Goal: Task Accomplishment & Management: Use online tool/utility

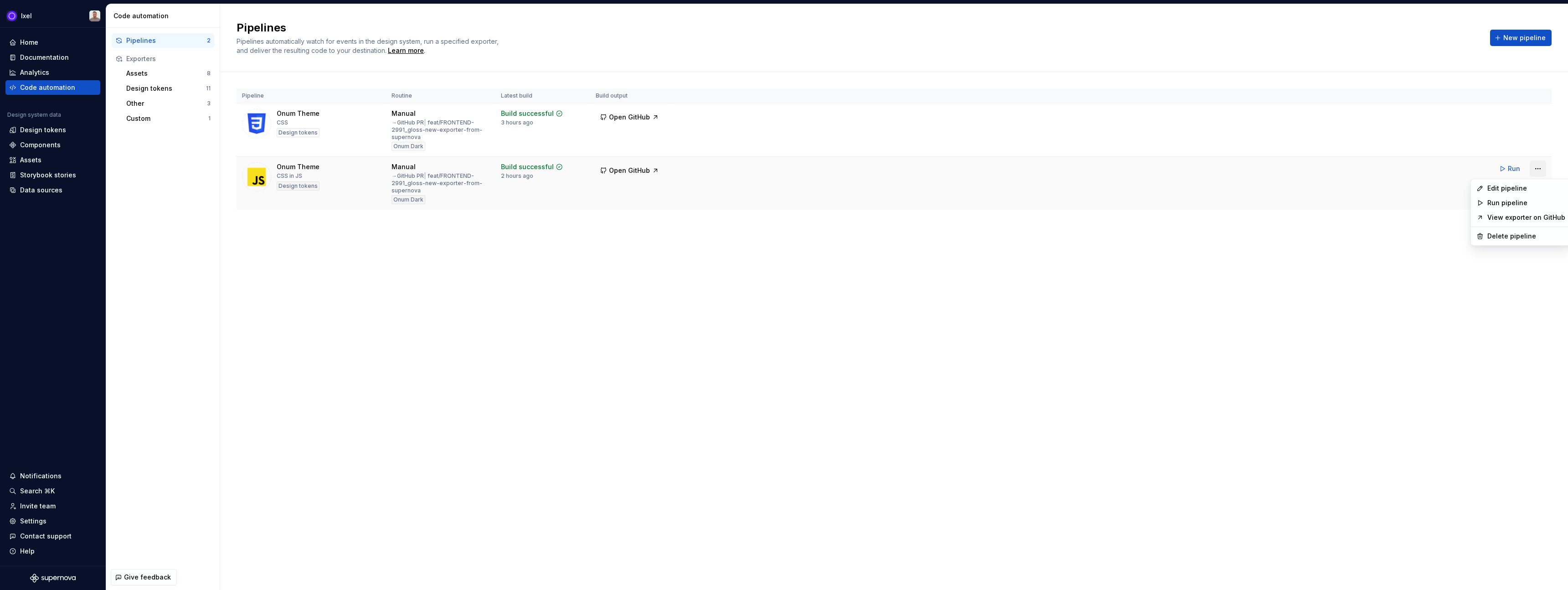
click at [1539, 169] on html "Ixel Home Documentation Analytics Code automation Design system data Design tok…" at bounding box center [784, 295] width 1568 height 590
click at [1482, 194] on div "Edit pipeline" at bounding box center [1521, 188] width 96 height 15
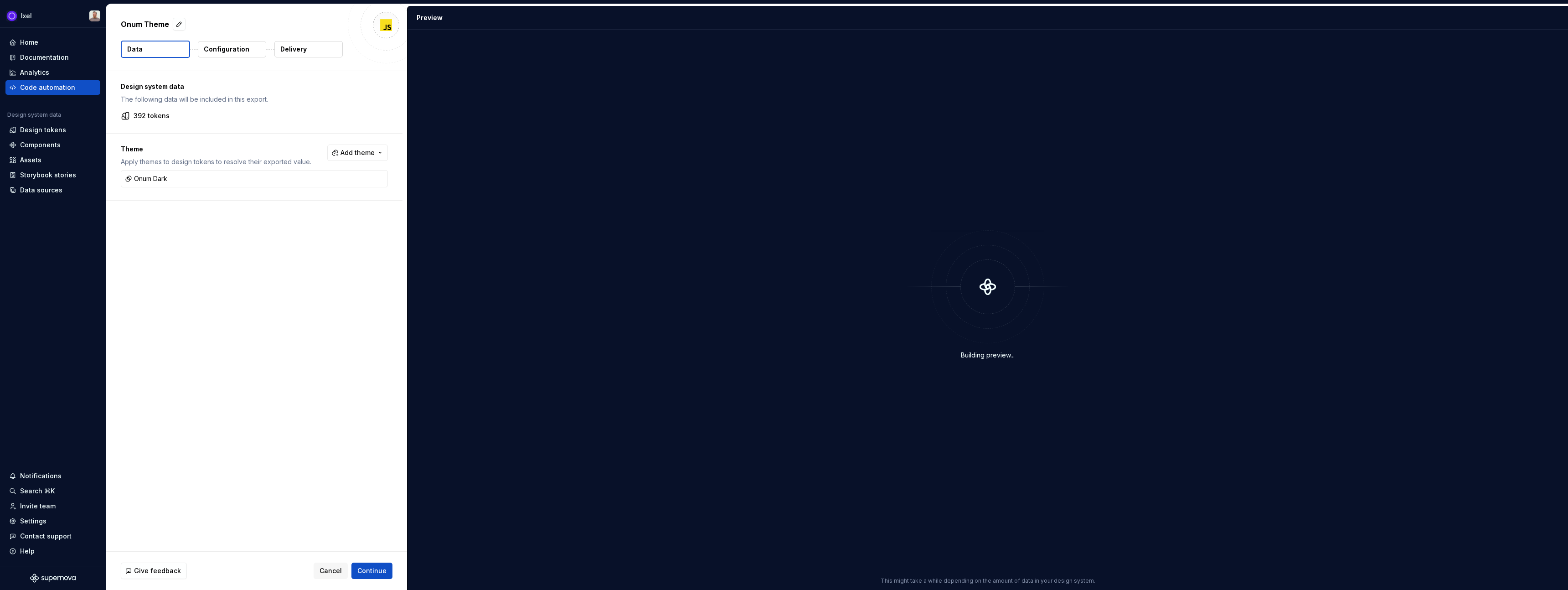
click at [224, 54] on button "Configuration" at bounding box center [232, 49] width 68 height 16
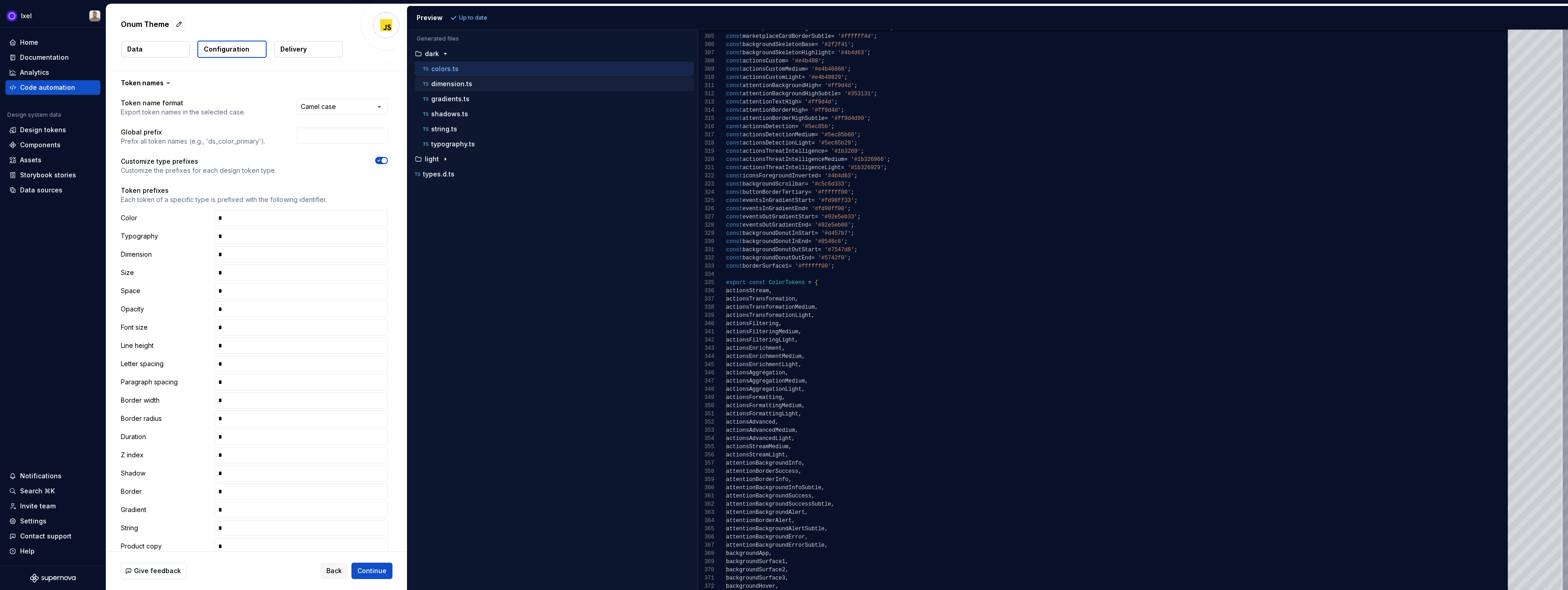
click at [430, 88] on icon "button" at bounding box center [425, 83] width 9 height 9
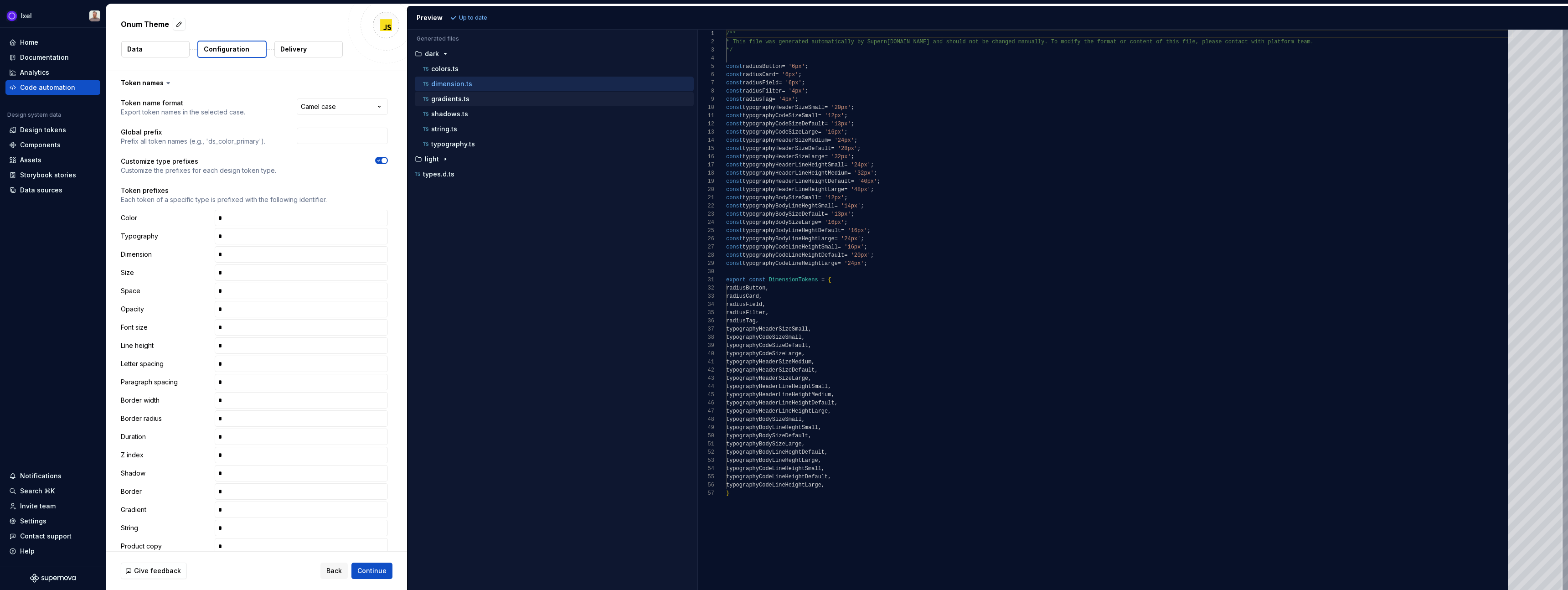
click at [439, 97] on p "gradients.ts" at bounding box center [450, 99] width 38 height 7
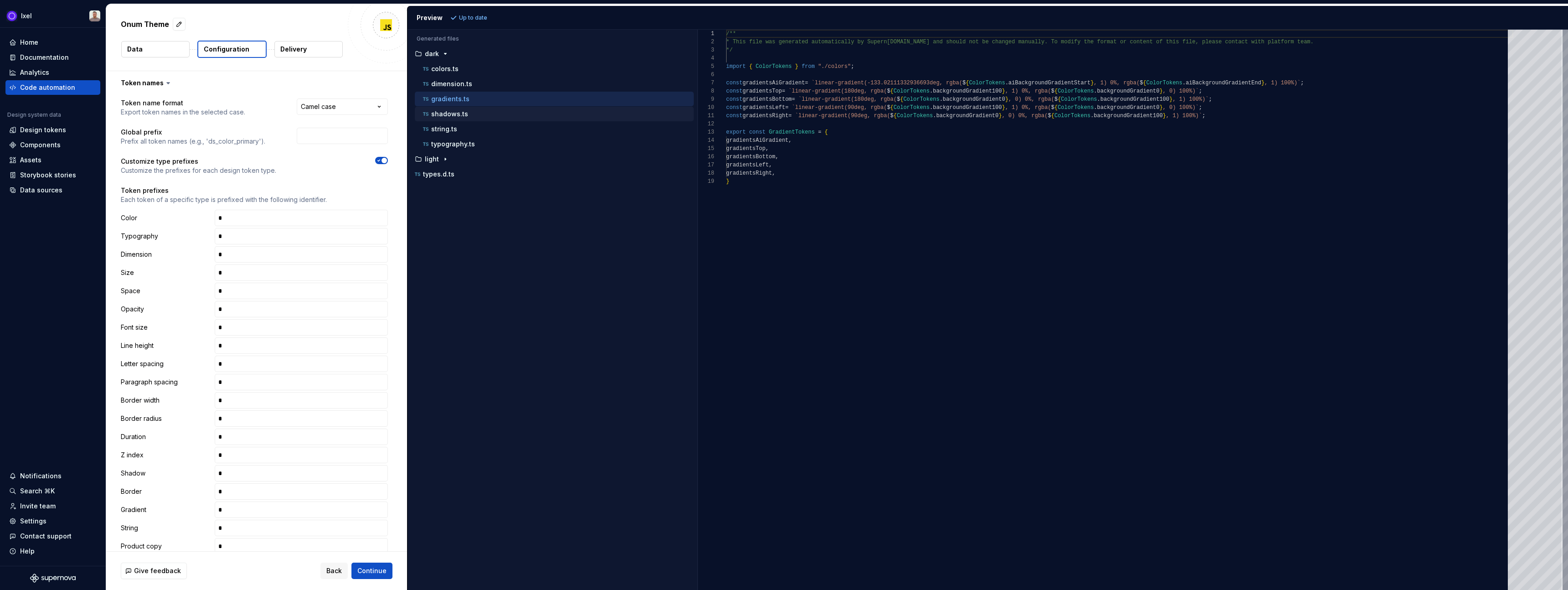
click at [441, 116] on p "shadows.ts" at bounding box center [449, 114] width 37 height 7
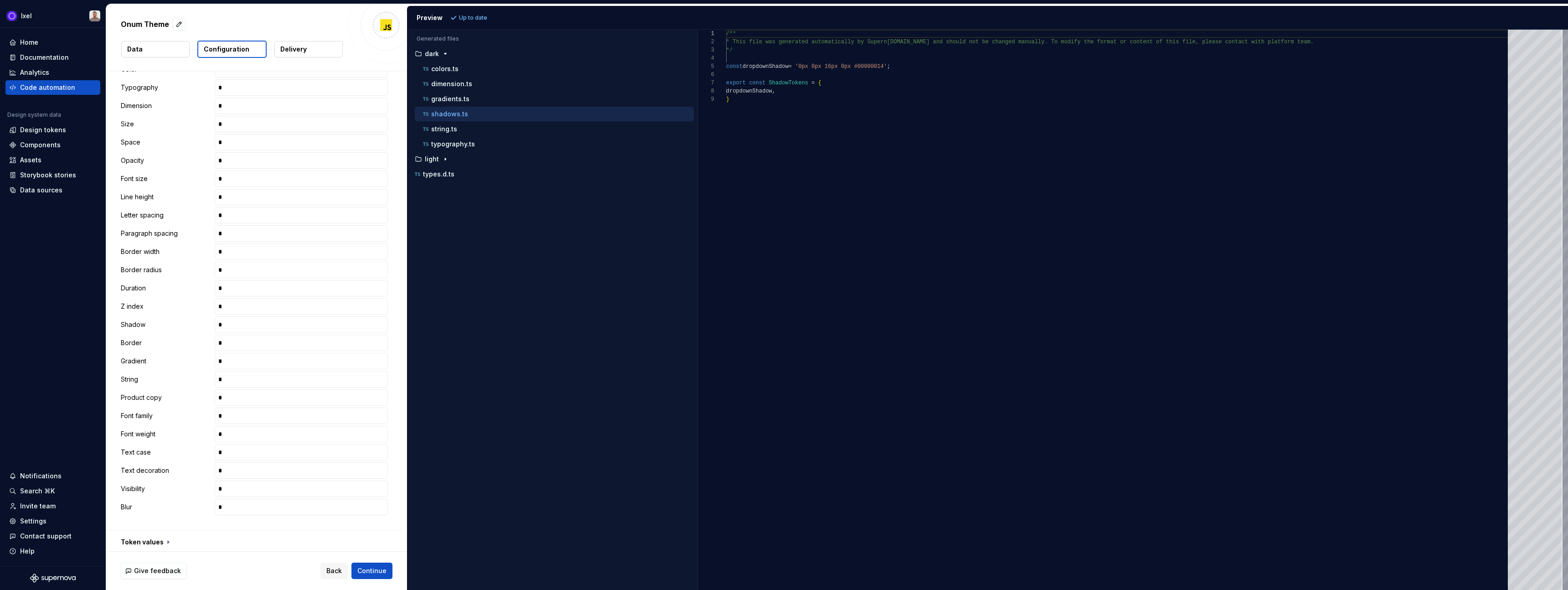
scroll to position [273, 0]
click at [201, 424] on button "button" at bounding box center [254, 418] width 296 height 24
click at [380, 381] on icon "button" at bounding box center [379, 381] width 2 height 1
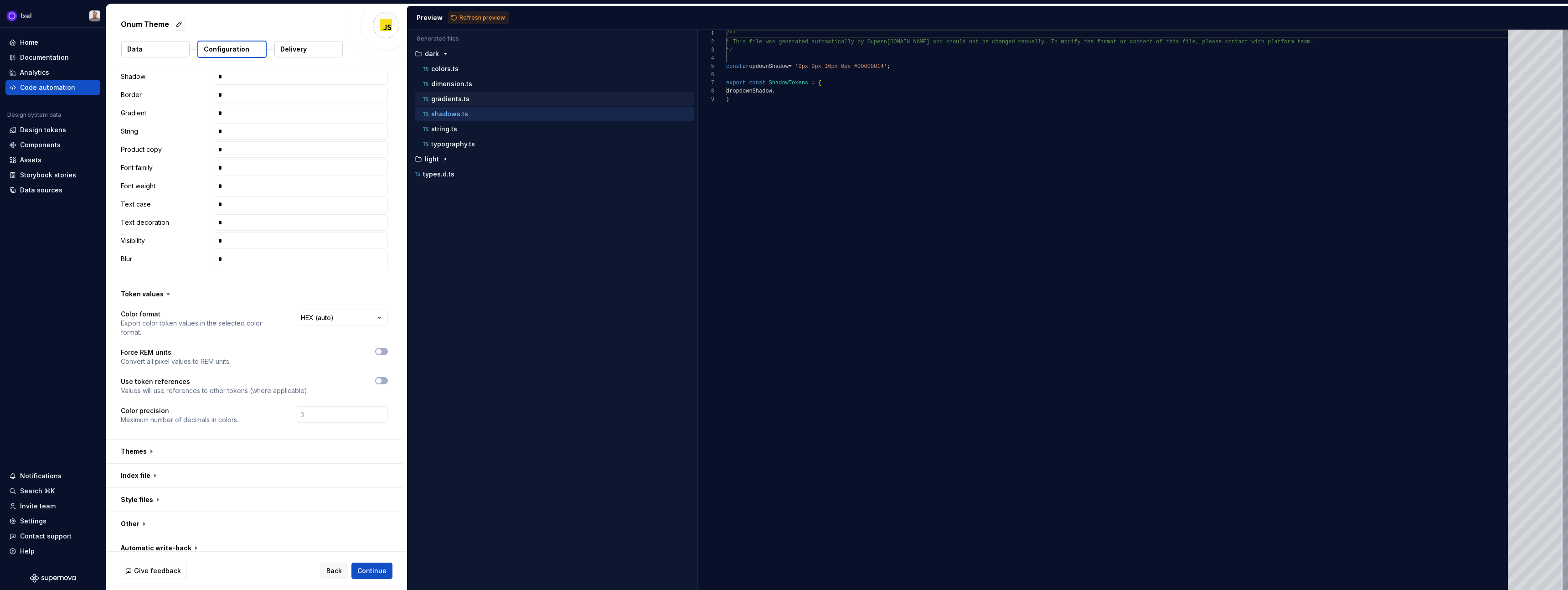
click at [460, 99] on p "gradients.ts" at bounding box center [450, 99] width 38 height 7
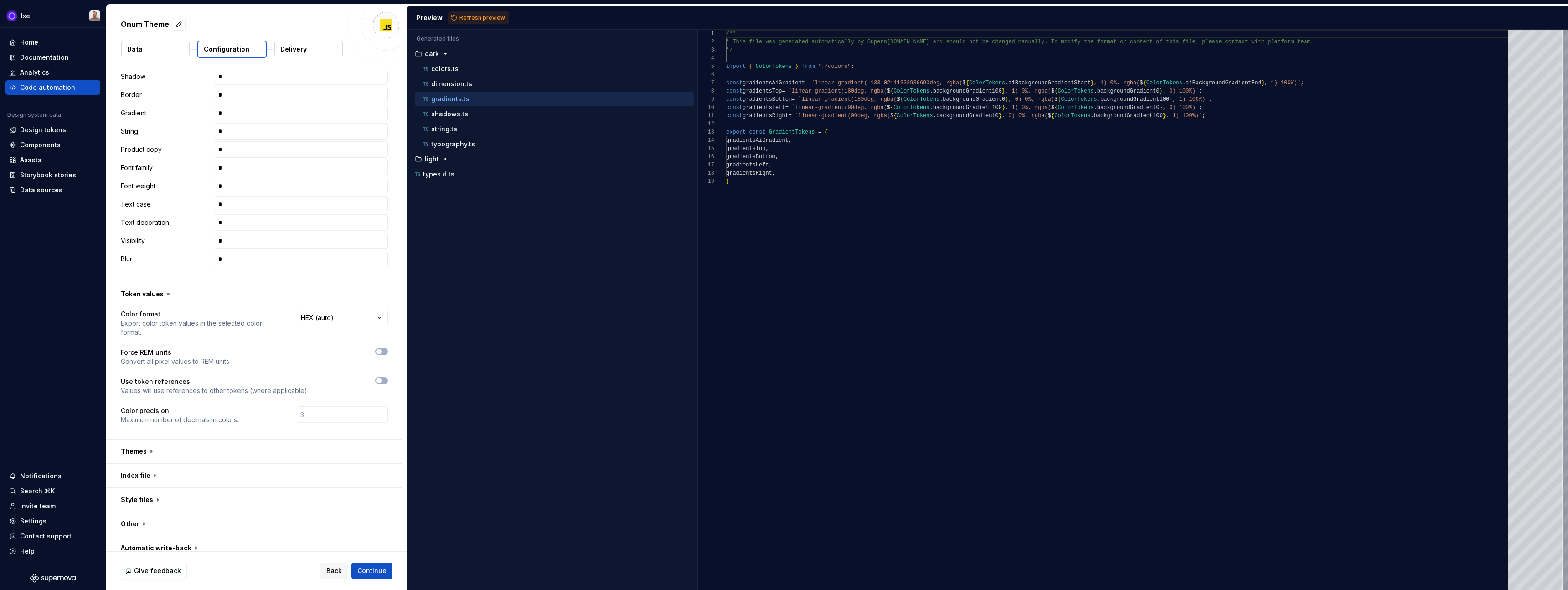
scroll to position [57, 0]
click at [487, 19] on span "Refresh preview" at bounding box center [482, 18] width 46 height 7
click at [444, 113] on p "shadows.ts" at bounding box center [449, 114] width 37 height 7
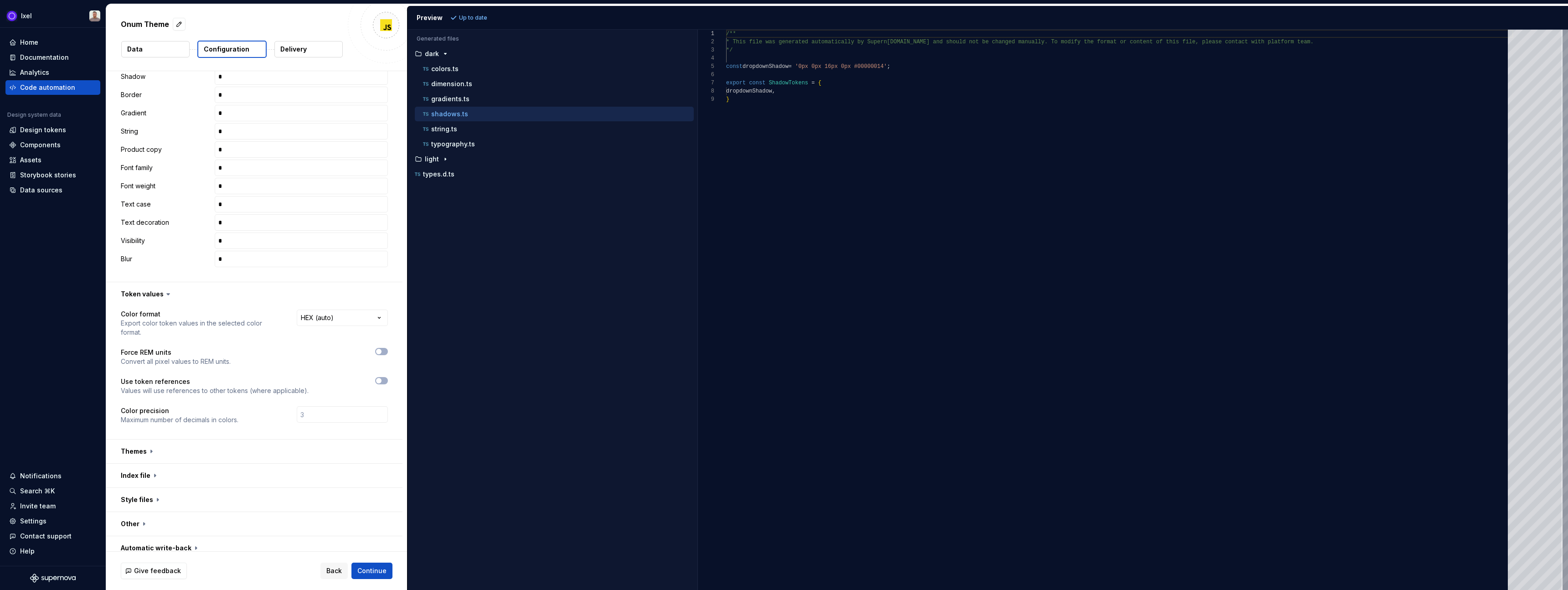
scroll to position [66, 0]
click at [449, 99] on p "gradients.ts" at bounding box center [450, 99] width 38 height 7
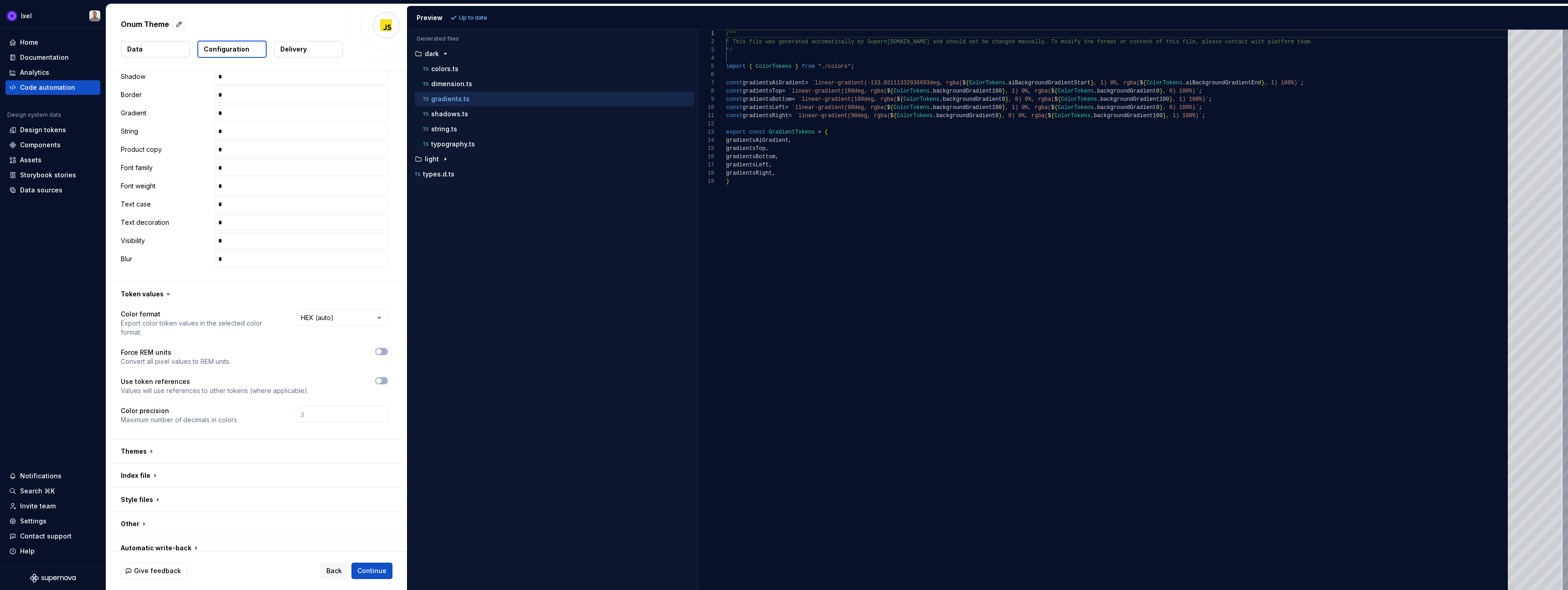
scroll to position [57, 0]
click at [456, 85] on p "dimension.ts" at bounding box center [451, 84] width 41 height 7
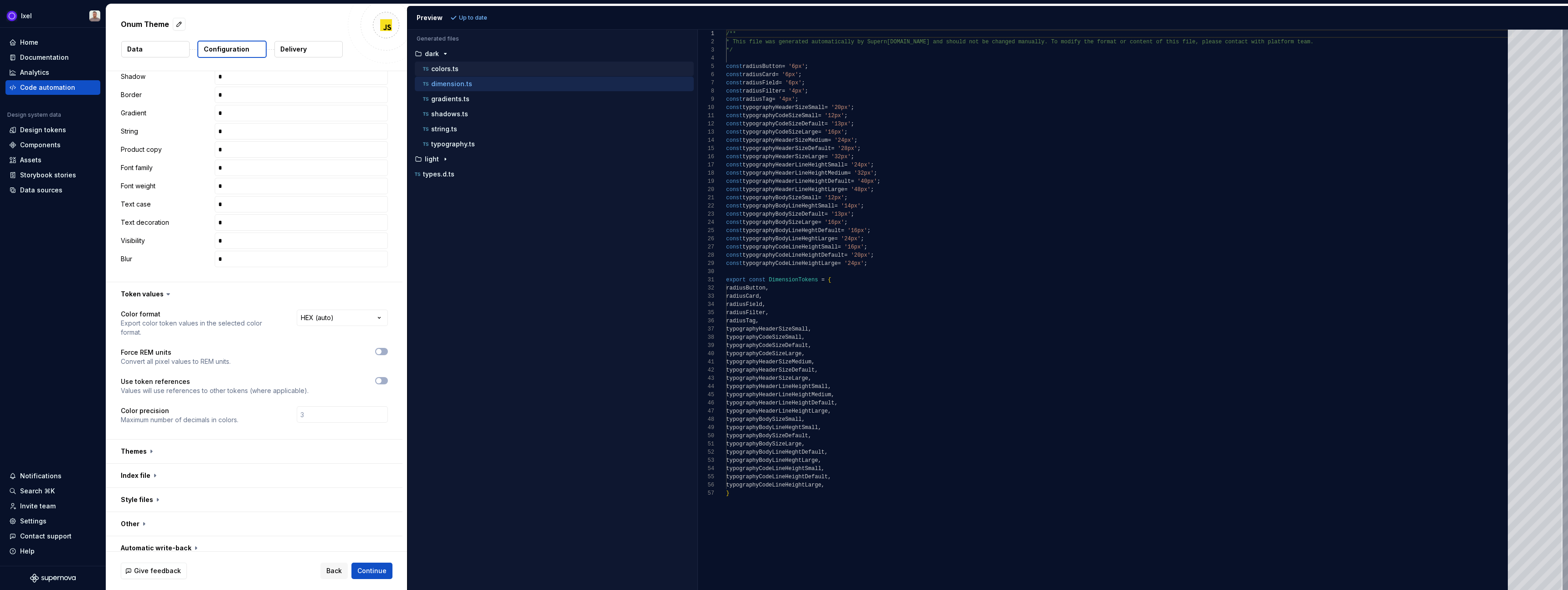
click at [454, 68] on p "colors.ts" at bounding box center [444, 69] width 27 height 7
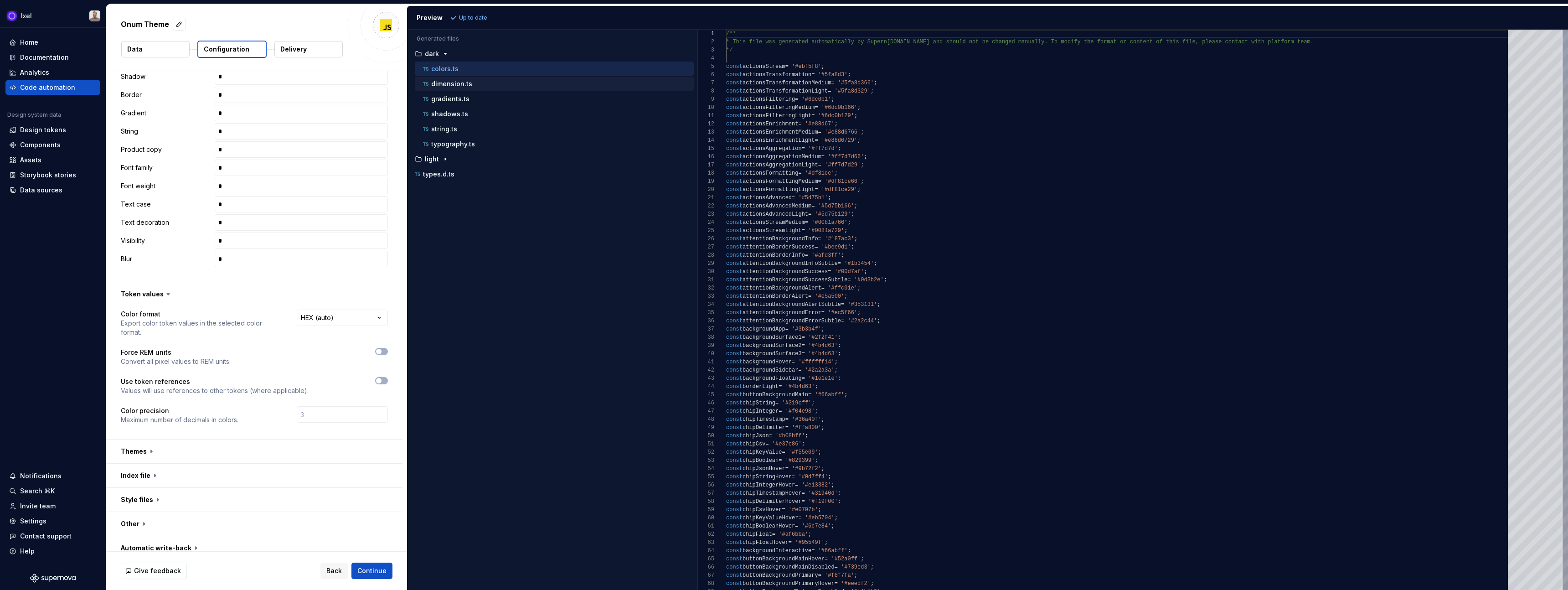
click at [455, 88] on button "dimension.ts" at bounding box center [554, 84] width 279 height 10
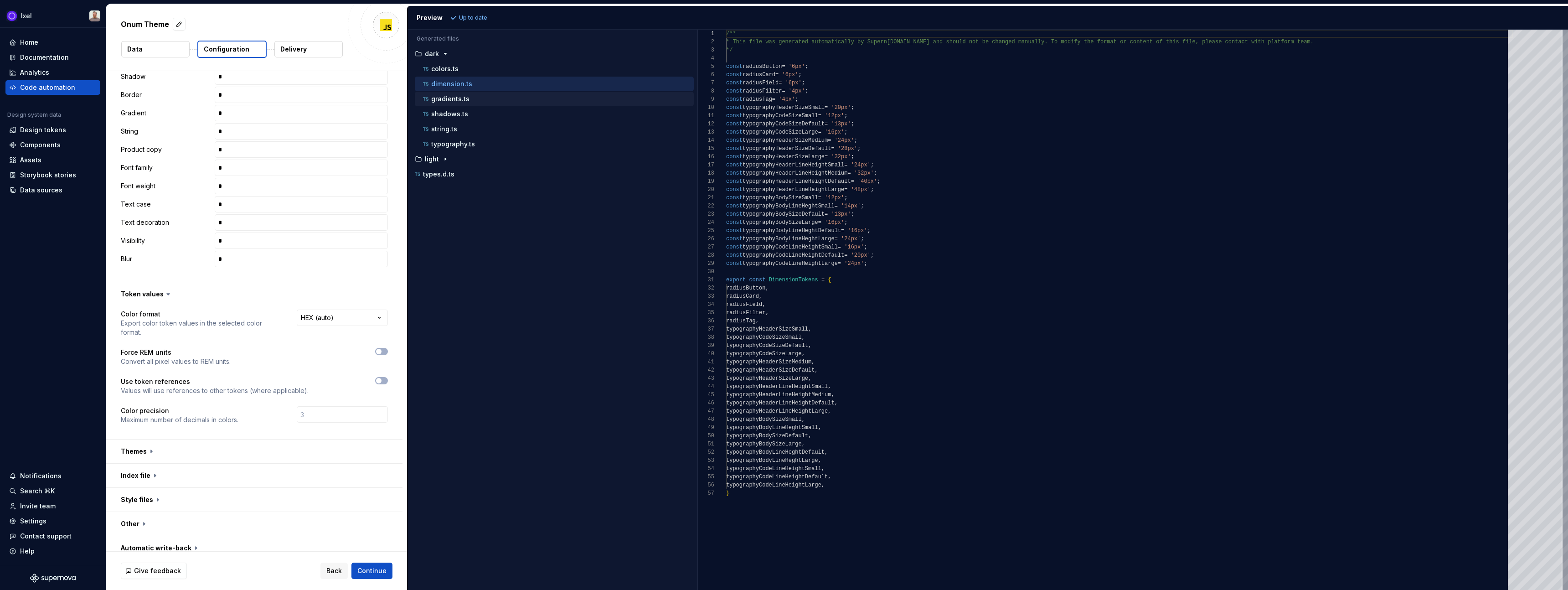
click at [454, 101] on p "gradients.ts" at bounding box center [450, 99] width 38 height 7
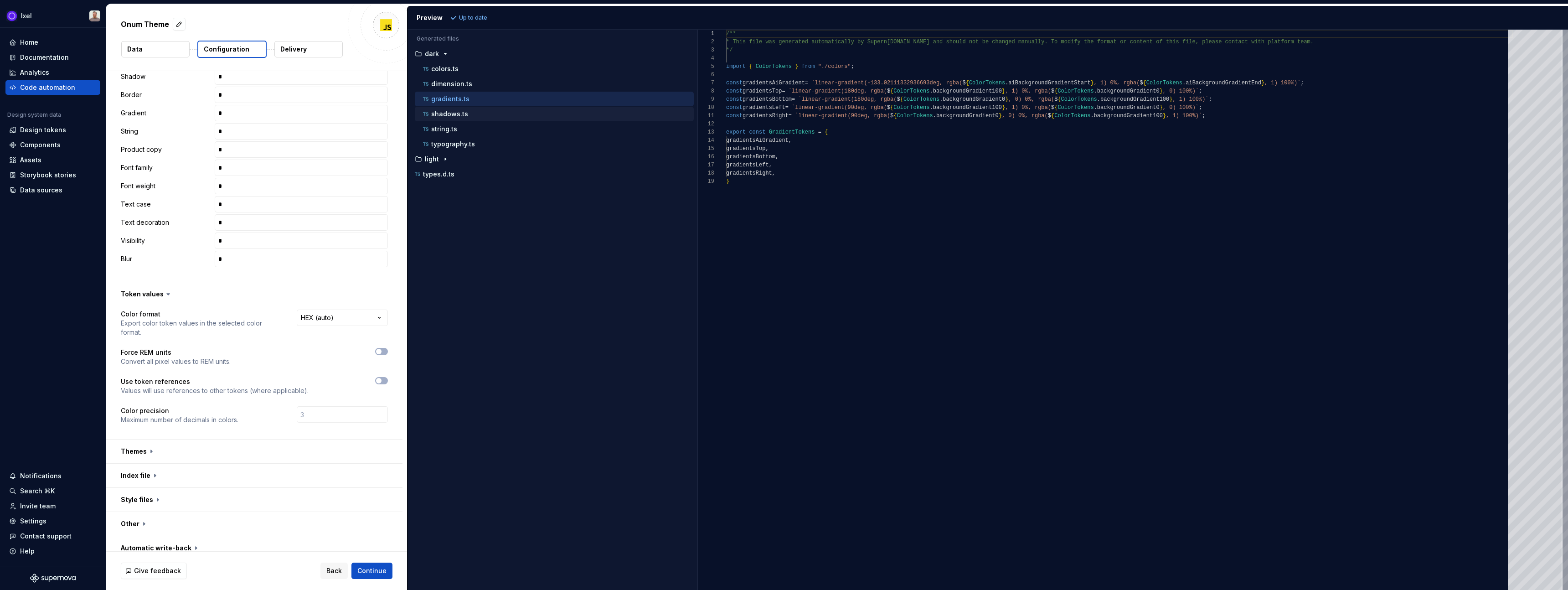
click at [453, 116] on p "shadows.ts" at bounding box center [449, 114] width 37 height 7
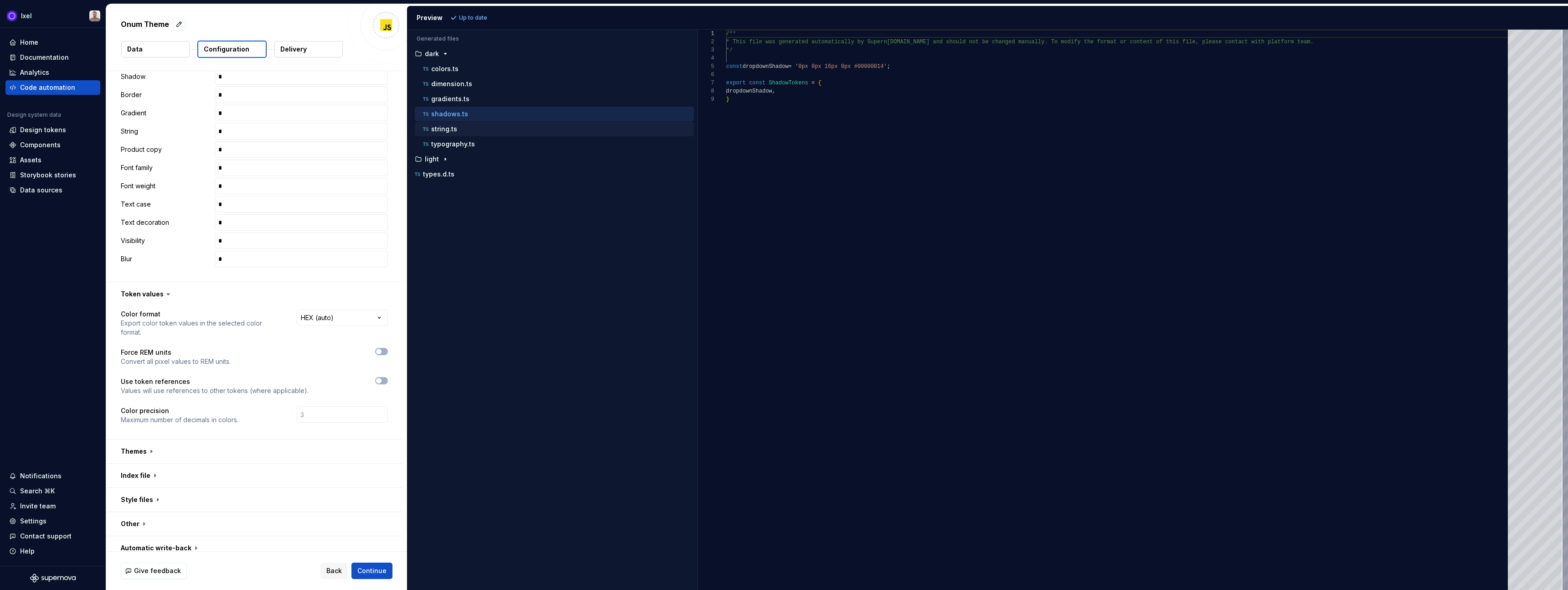
click at [451, 127] on p "string.ts" at bounding box center [444, 129] width 26 height 7
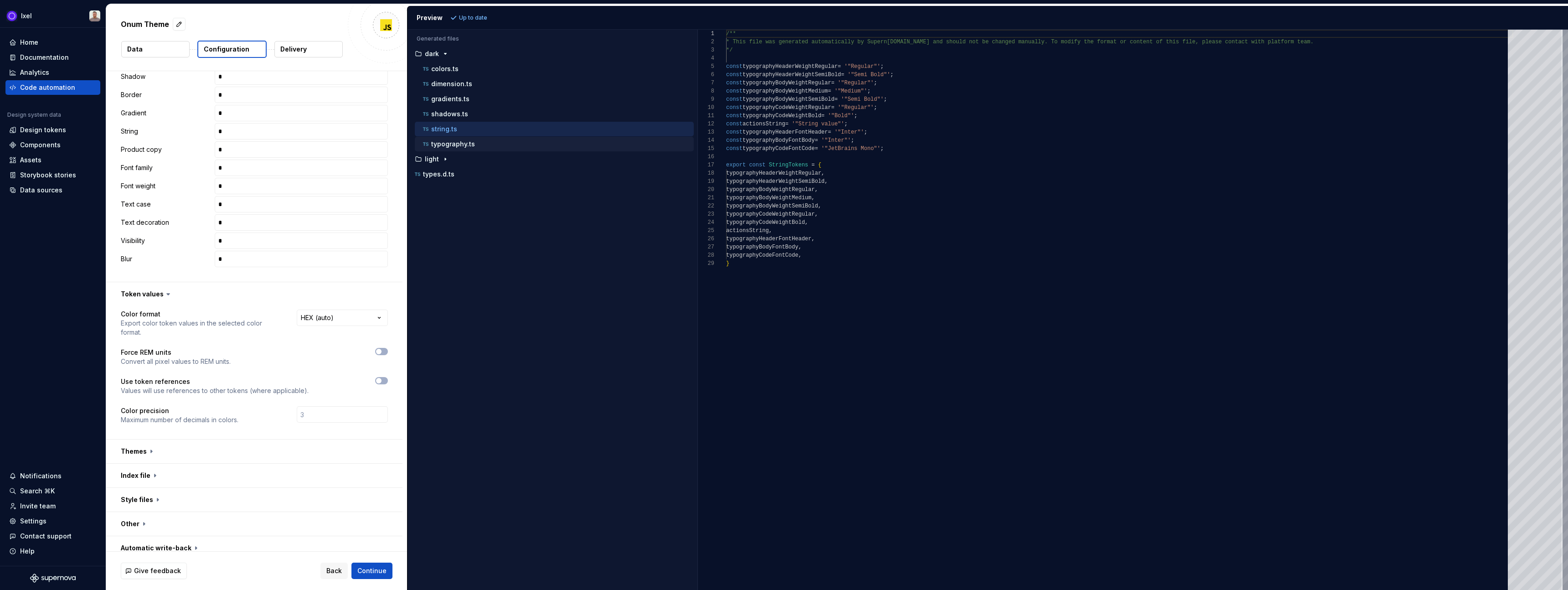
click at [451, 149] on button "typography.ts" at bounding box center [554, 144] width 279 height 10
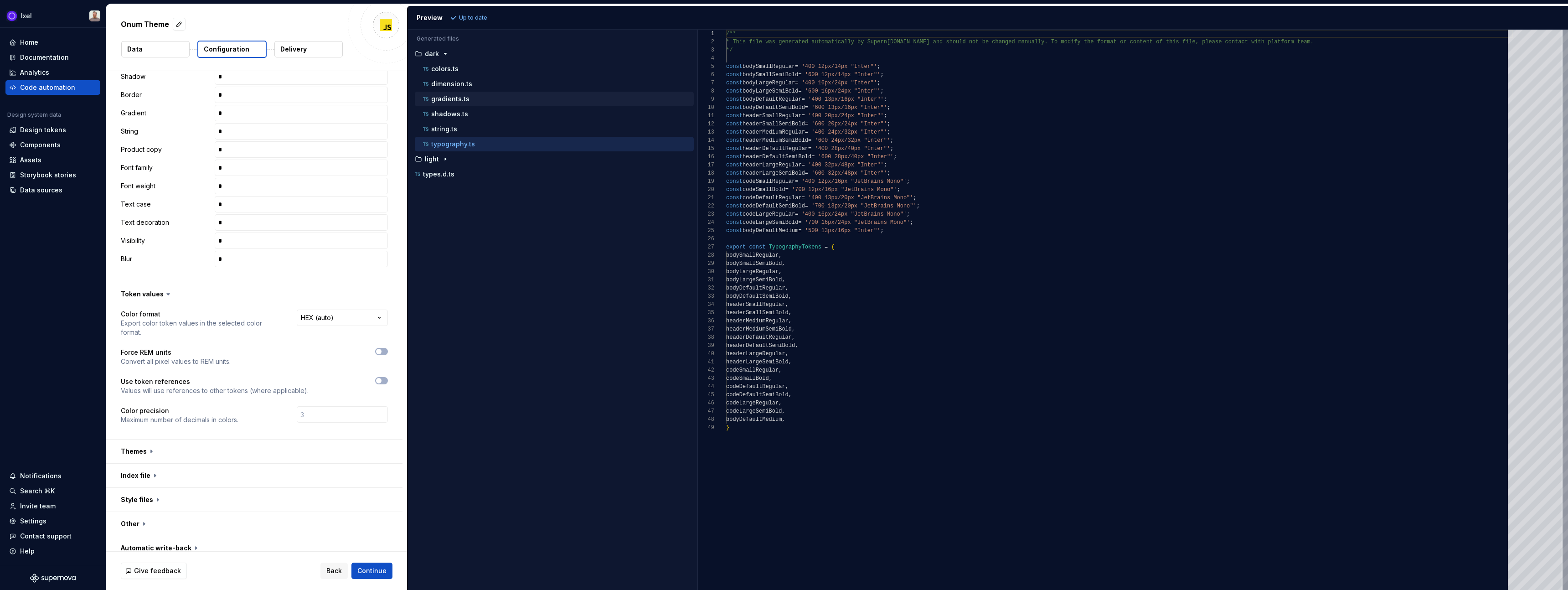
click at [454, 97] on p "gradients.ts" at bounding box center [450, 99] width 38 height 7
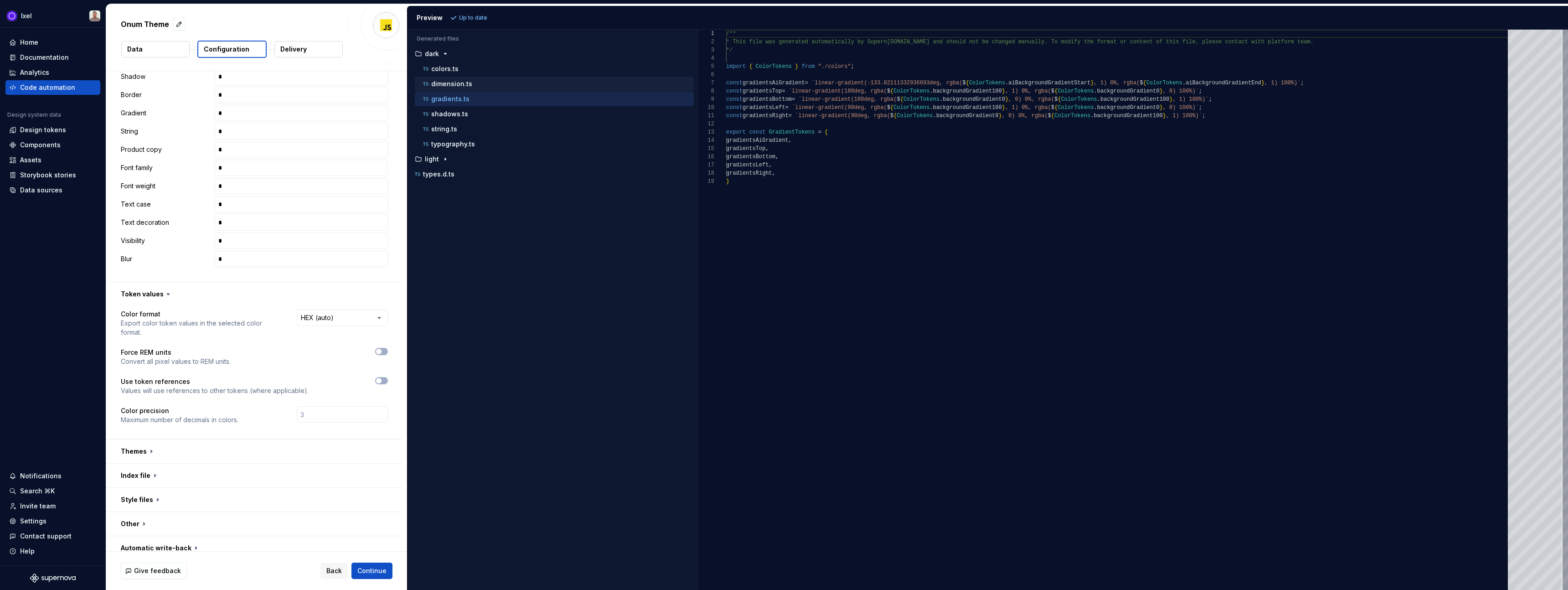
click at [454, 81] on p "dimension.ts" at bounding box center [451, 84] width 41 height 7
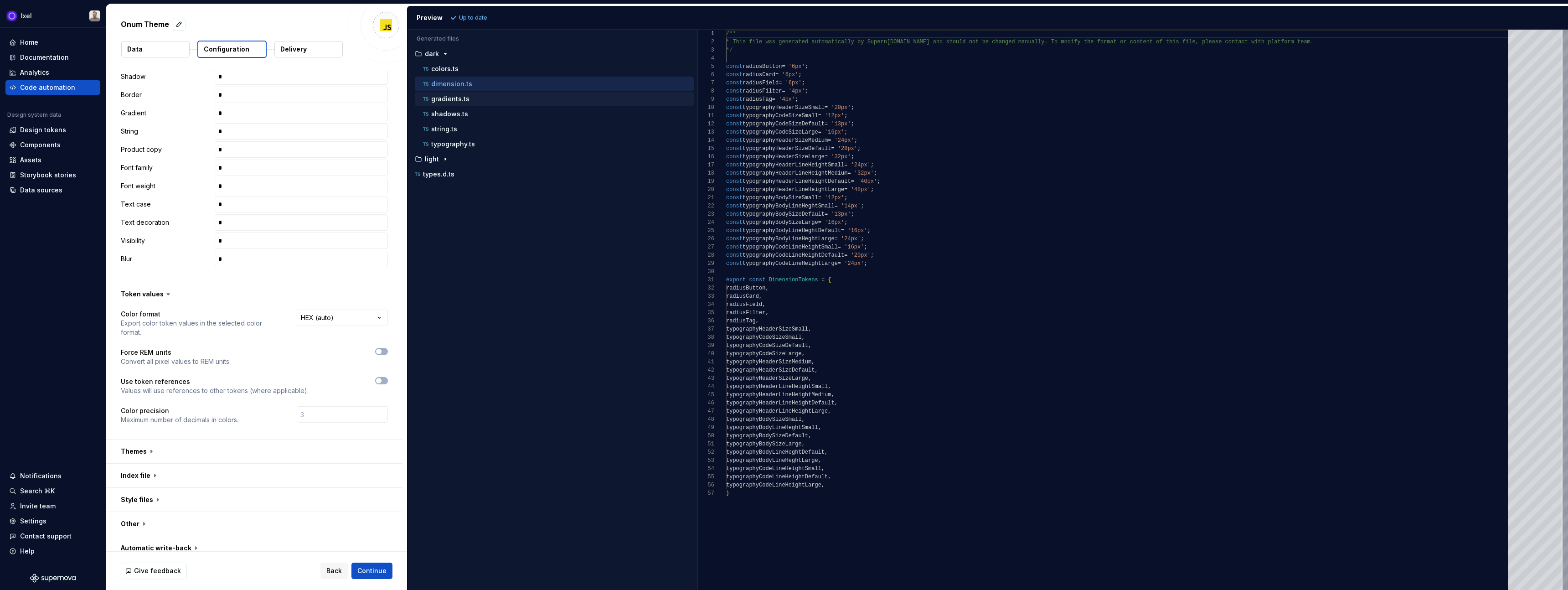
click at [451, 96] on p "gradients.ts" at bounding box center [450, 99] width 38 height 7
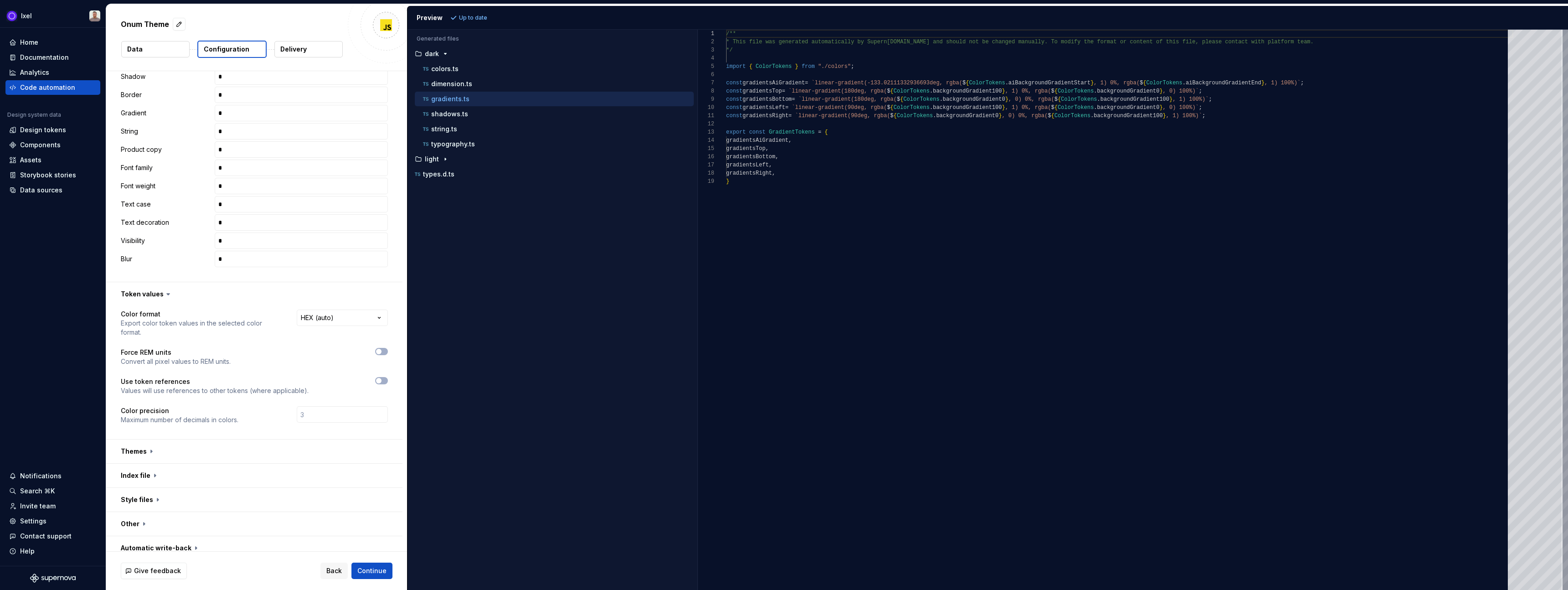
scroll to position [57, 0]
click at [382, 378] on icon "button" at bounding box center [379, 381] width 7 height 5
click at [150, 442] on button "button" at bounding box center [254, 451] width 296 height 24
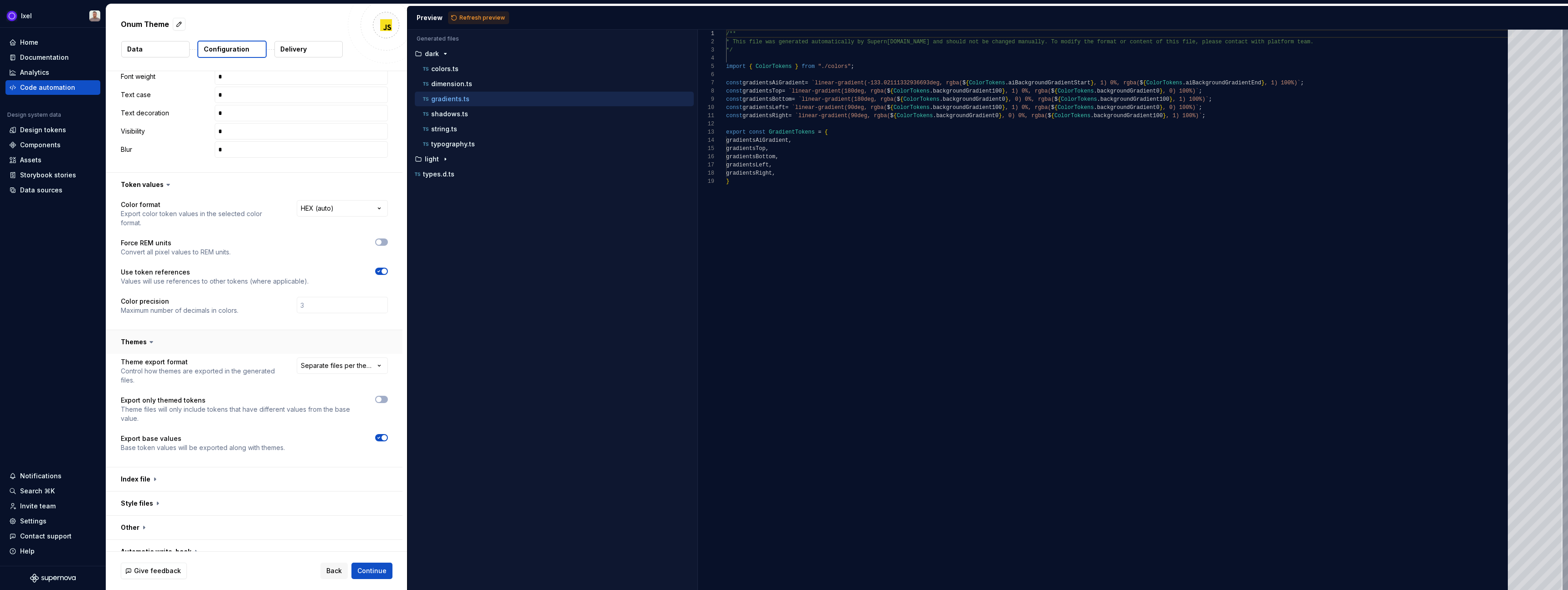
scroll to position [510, 0]
click at [333, 401] on p "Theme files will only include tokens that have different values from the base v…" at bounding box center [239, 410] width 238 height 18
click at [133, 466] on button "button" at bounding box center [254, 476] width 296 height 24
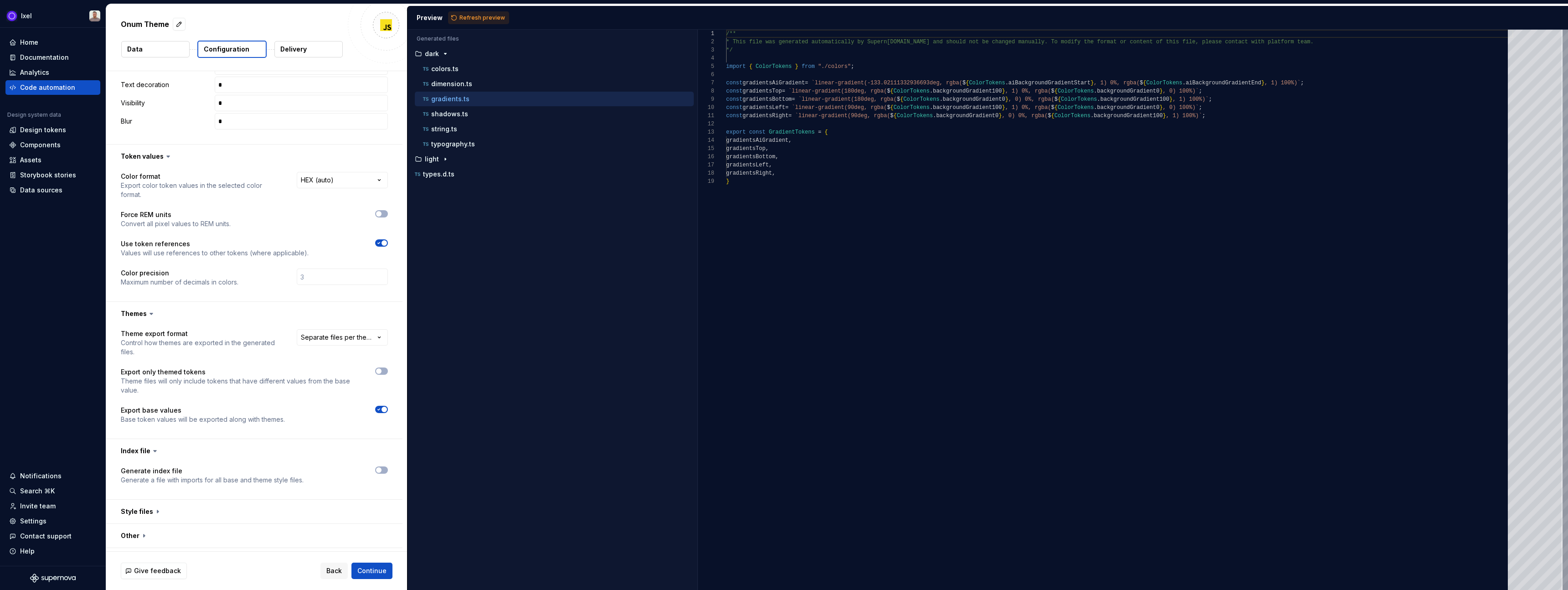
scroll to position [546, 0]
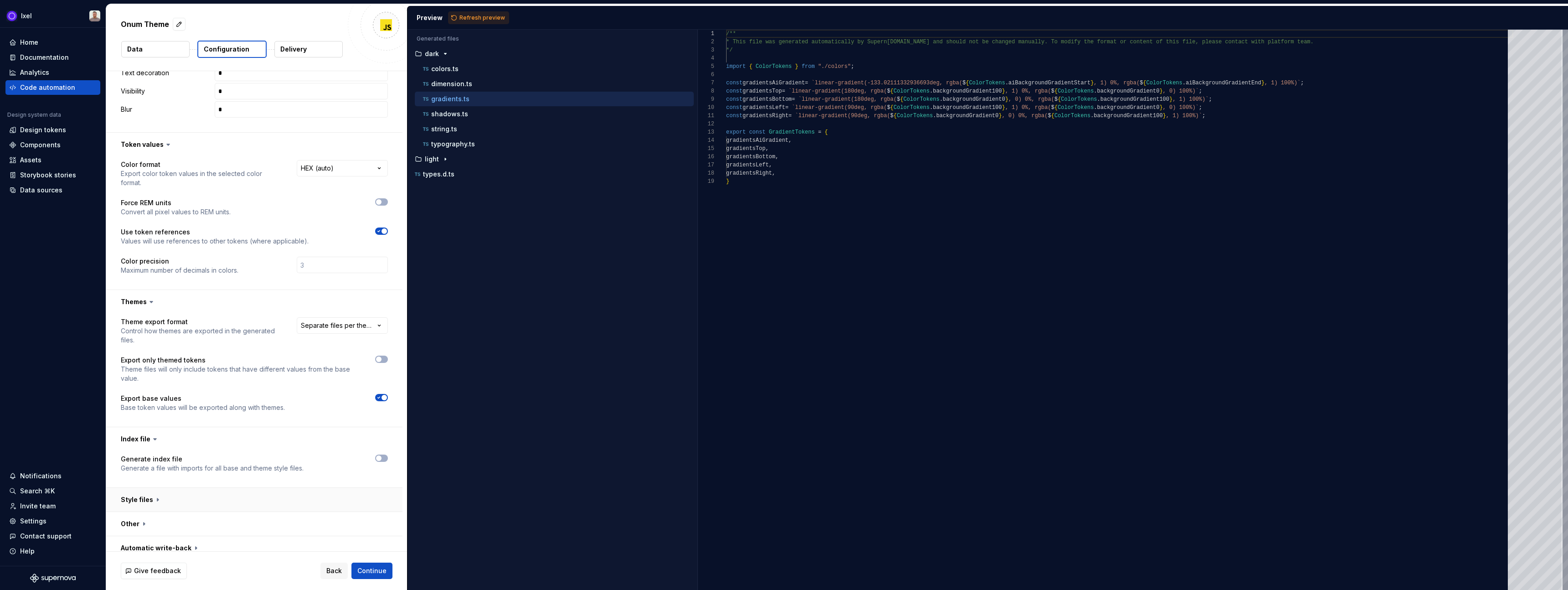
click at [147, 492] on button "button" at bounding box center [254, 499] width 296 height 24
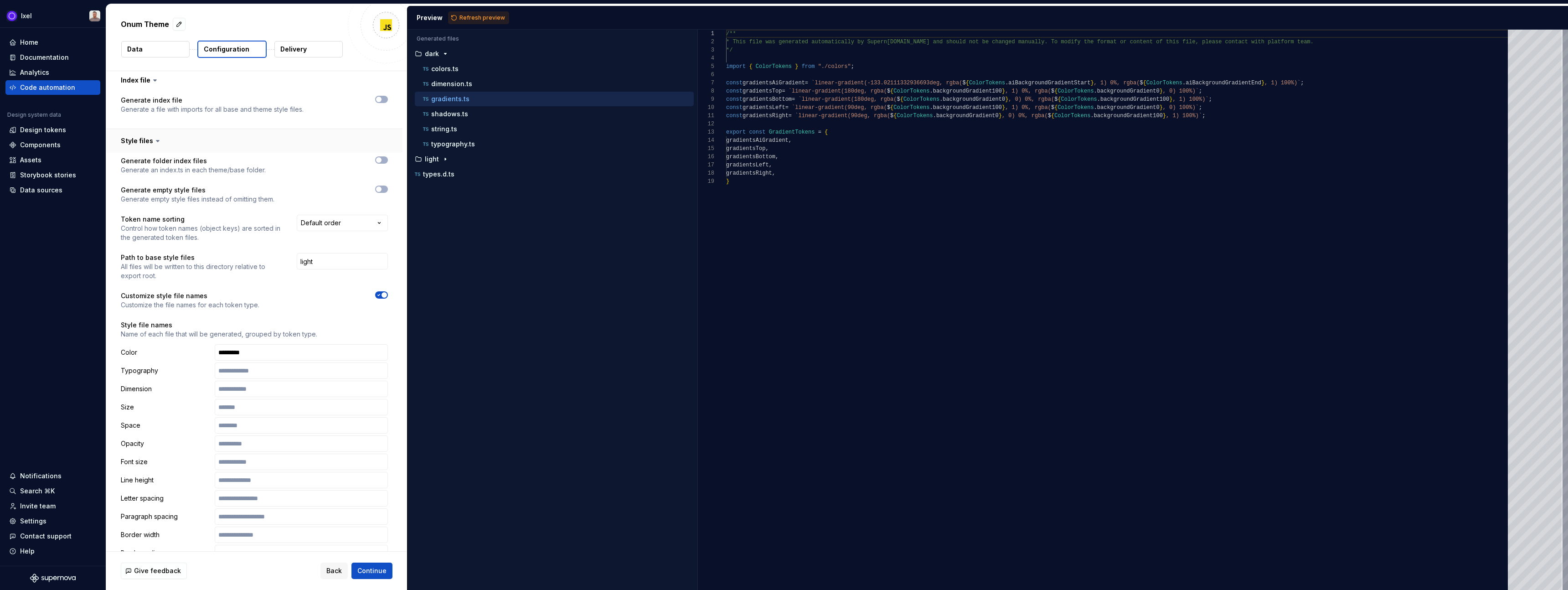
scroll to position [908, 0]
click at [382, 153] on span "button" at bounding box center [379, 156] width 5 height 5
click at [494, 19] on span "Refresh preview" at bounding box center [482, 18] width 46 height 7
click at [453, 112] on p "index.ts" at bounding box center [443, 114] width 25 height 7
type textarea "**********"
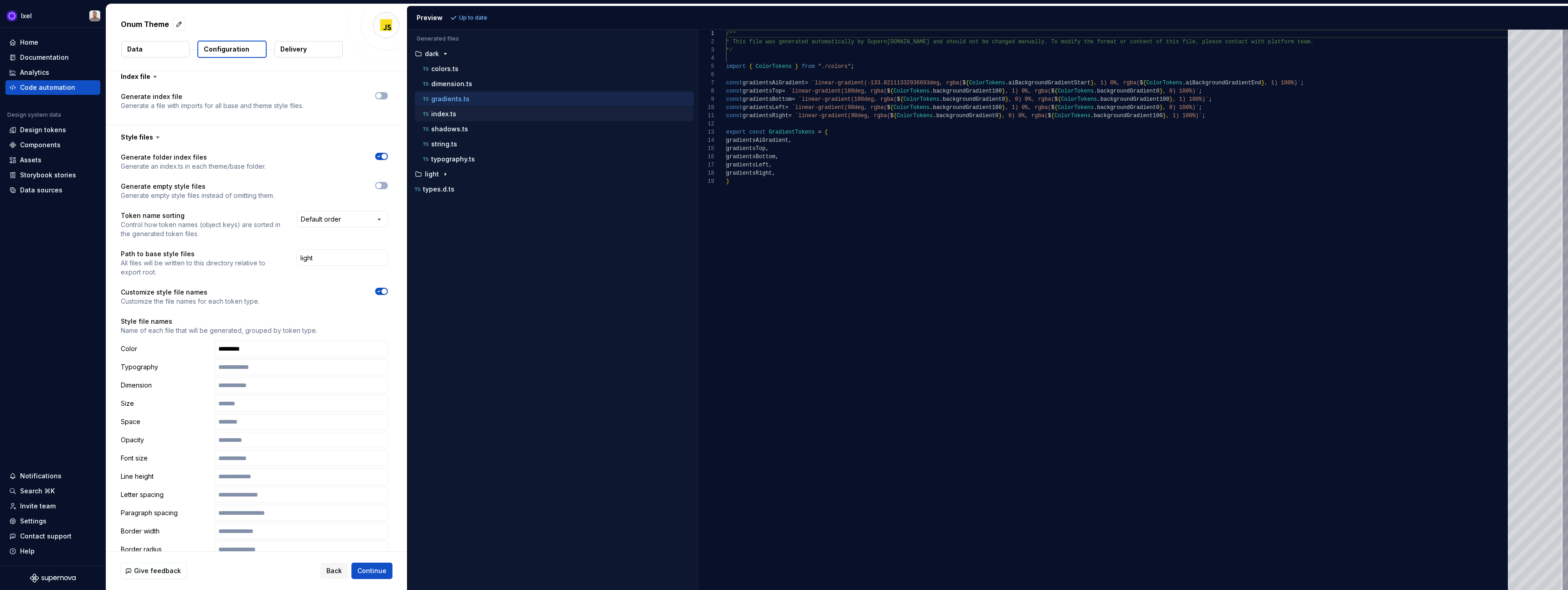
scroll to position [82, 0]
